Goal: Communication & Community: Connect with others

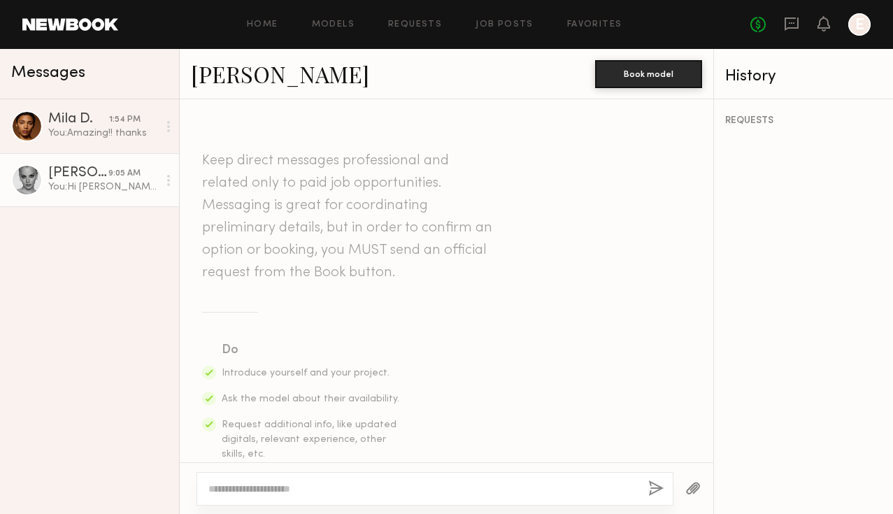
scroll to position [434, 0]
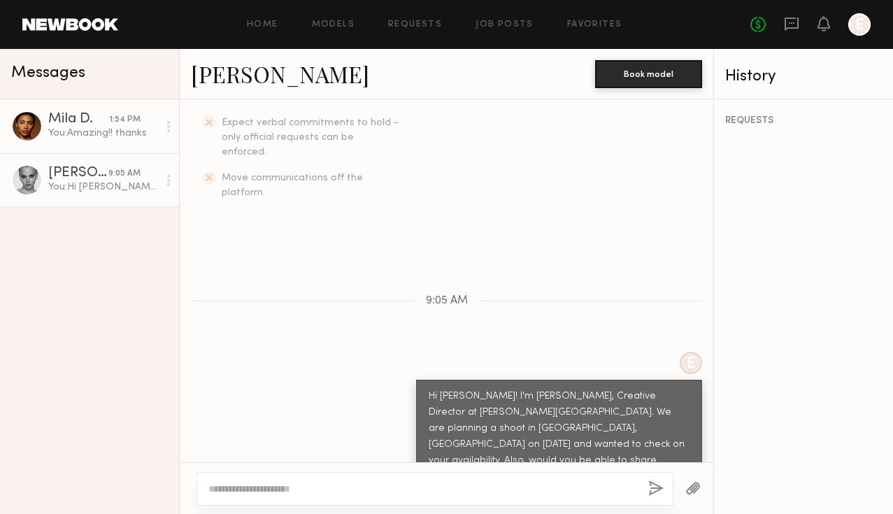
click at [76, 131] on div "You: Amazing!! thanks" at bounding box center [103, 133] width 110 height 13
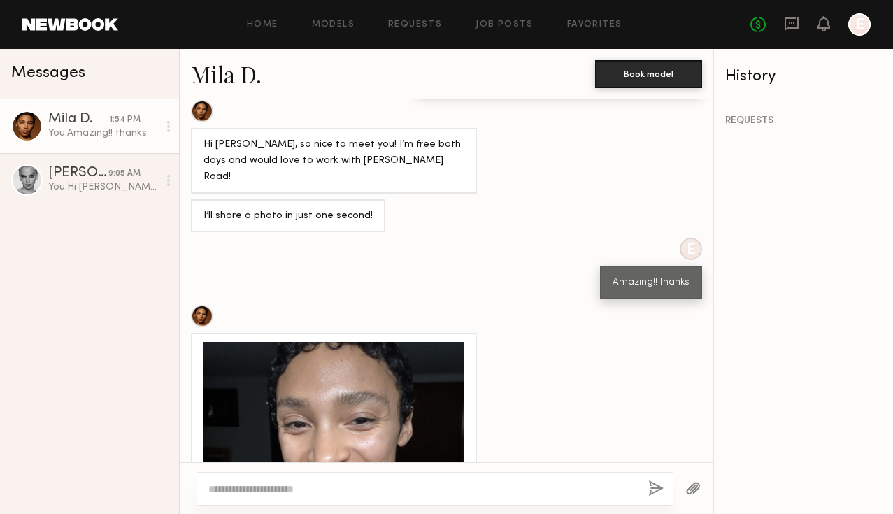
scroll to position [952, 0]
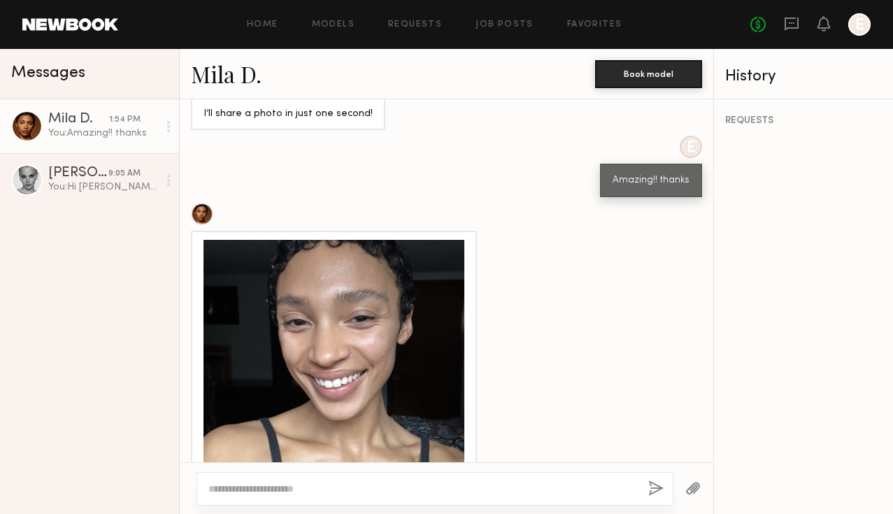
click at [362, 276] on div at bounding box center [334, 370] width 261 height 261
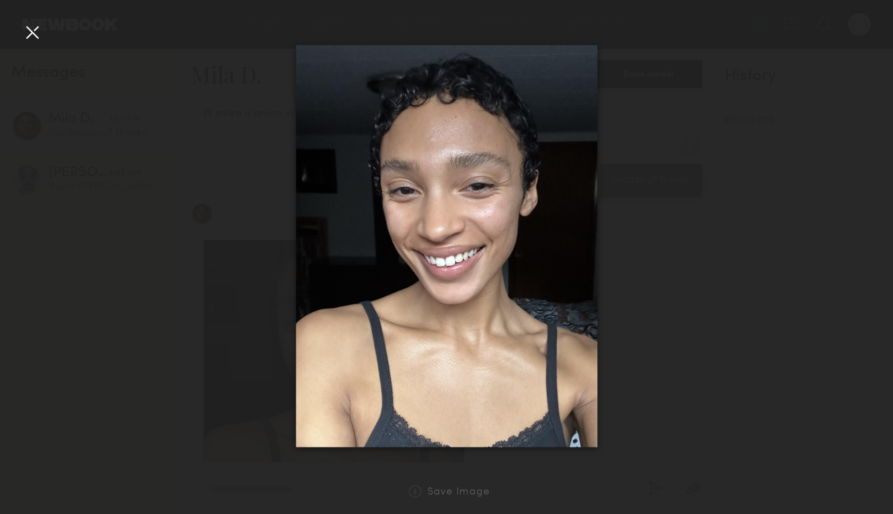
click at [675, 249] on div at bounding box center [446, 245] width 893 height 447
click at [25, 22] on div at bounding box center [32, 32] width 22 height 22
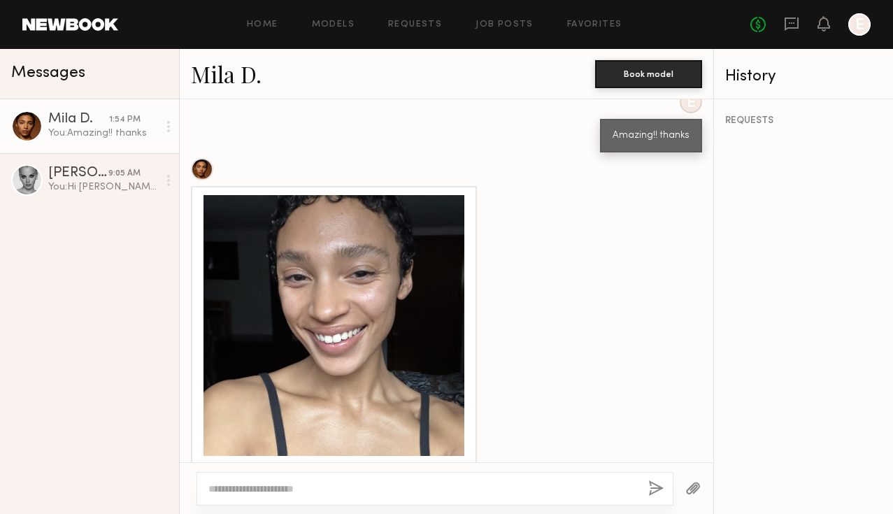
scroll to position [1275, 0]
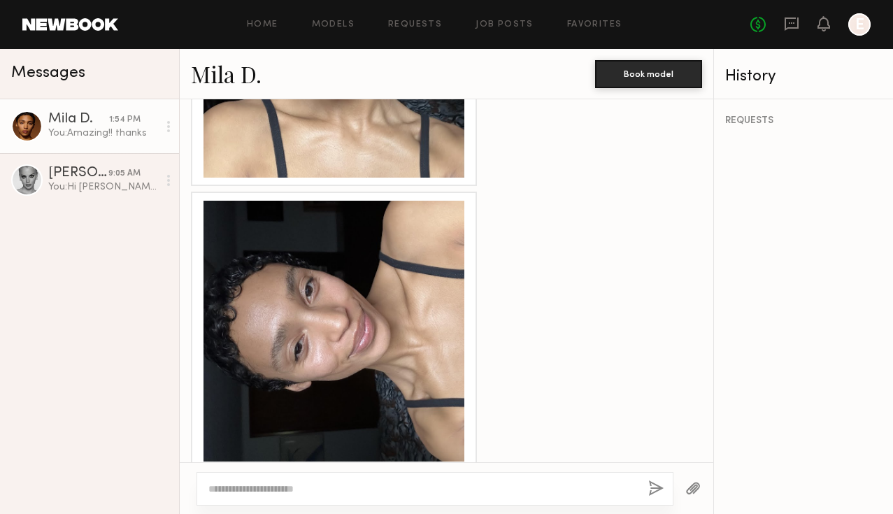
click at [394, 303] on div at bounding box center [334, 331] width 261 height 261
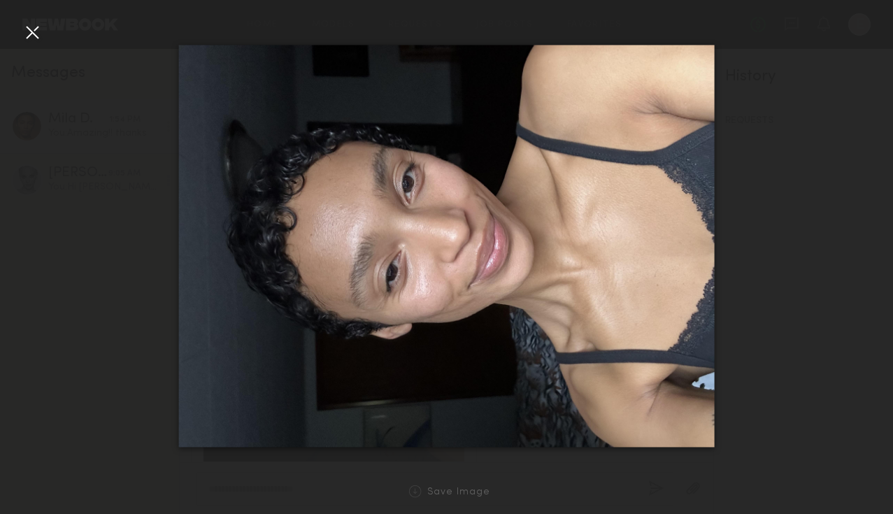
click at [29, 26] on div at bounding box center [32, 32] width 22 height 22
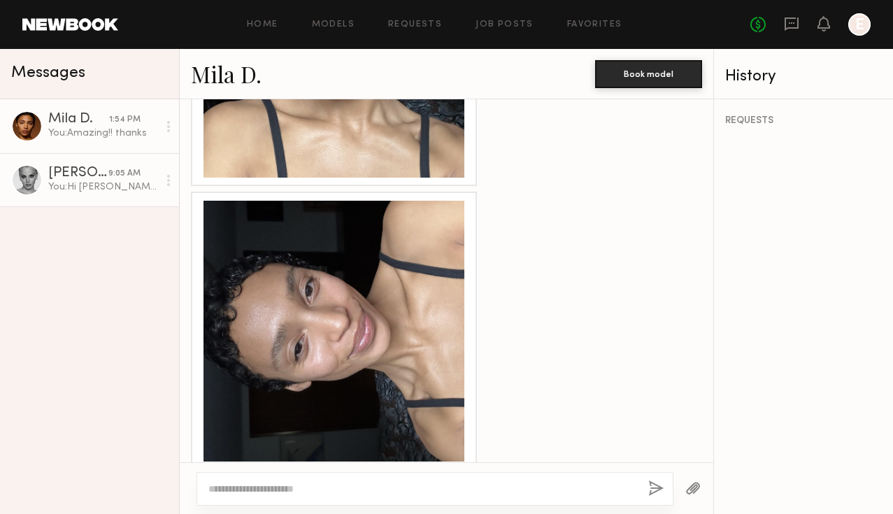
click at [75, 187] on div "You: Hi [PERSON_NAME]! I'm [PERSON_NAME], Creative Director at [PERSON_NAME][GE…" at bounding box center [103, 186] width 110 height 13
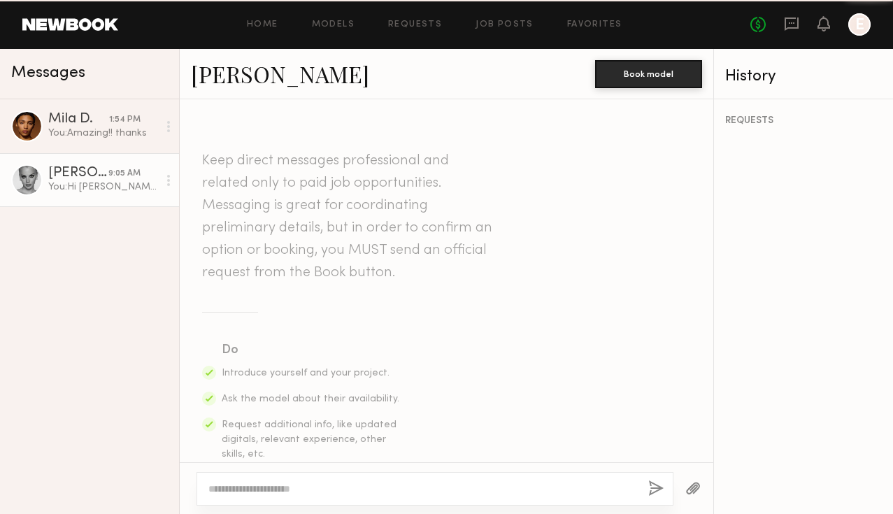
scroll to position [434, 0]
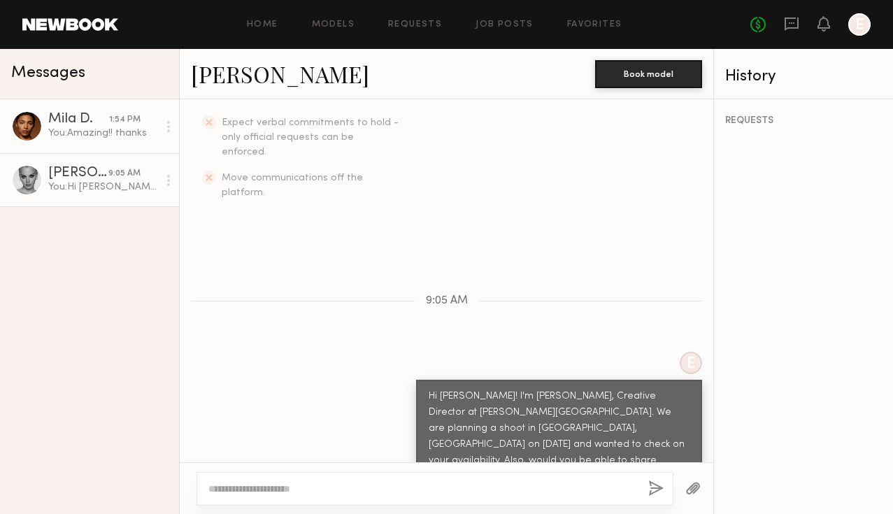
click at [106, 124] on div "Mila D." at bounding box center [78, 120] width 61 height 14
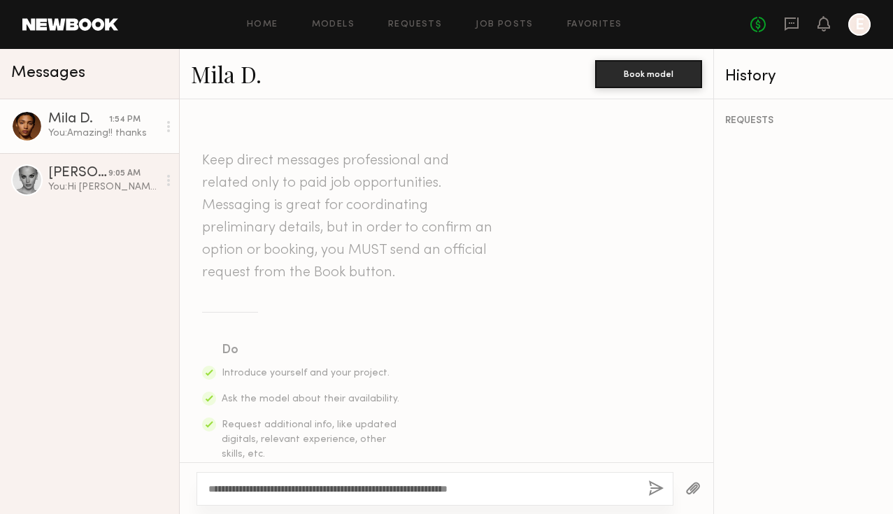
type textarea "**********"
click at [230, 78] on link "Mila D." at bounding box center [226, 74] width 71 height 30
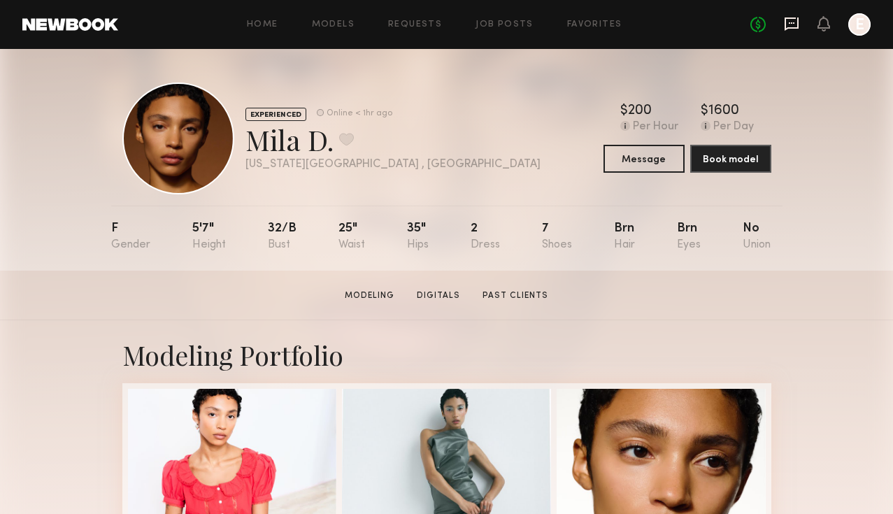
click at [788, 24] on icon at bounding box center [791, 23] width 15 height 15
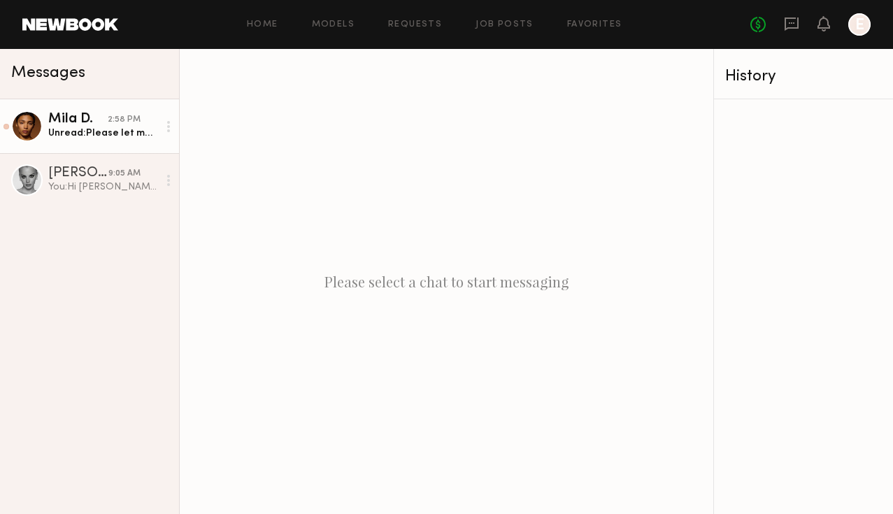
click at [124, 132] on div "Unread: Please let me know if you need anything else! Apologies for the format …" at bounding box center [103, 133] width 110 height 13
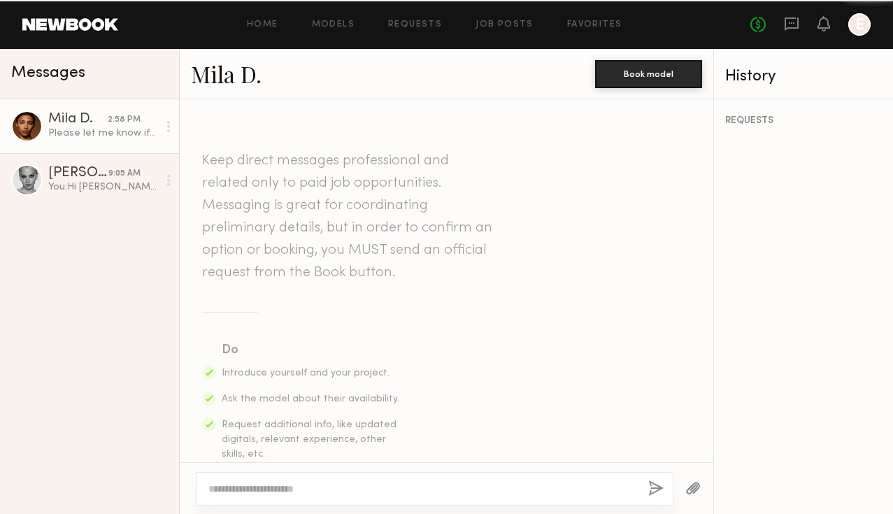
scroll to position [1275, 0]
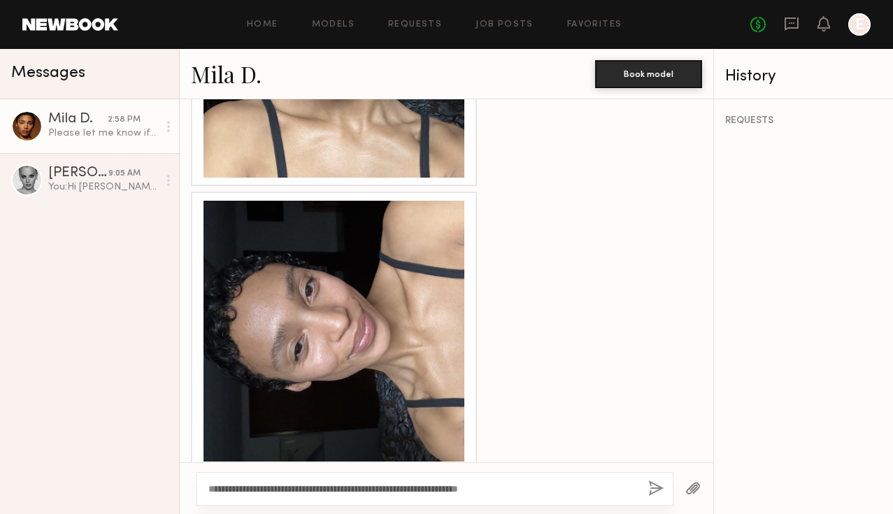
drag, startPoint x: 389, startPoint y: 490, endPoint x: 339, endPoint y: 491, distance: 49.7
click at [339, 491] on textarea "**********" at bounding box center [422, 489] width 429 height 14
type textarea "**********"
click at [650, 485] on button "button" at bounding box center [655, 489] width 15 height 17
